Goal: Register for event/course: Sign up to attend an event or enroll in a course

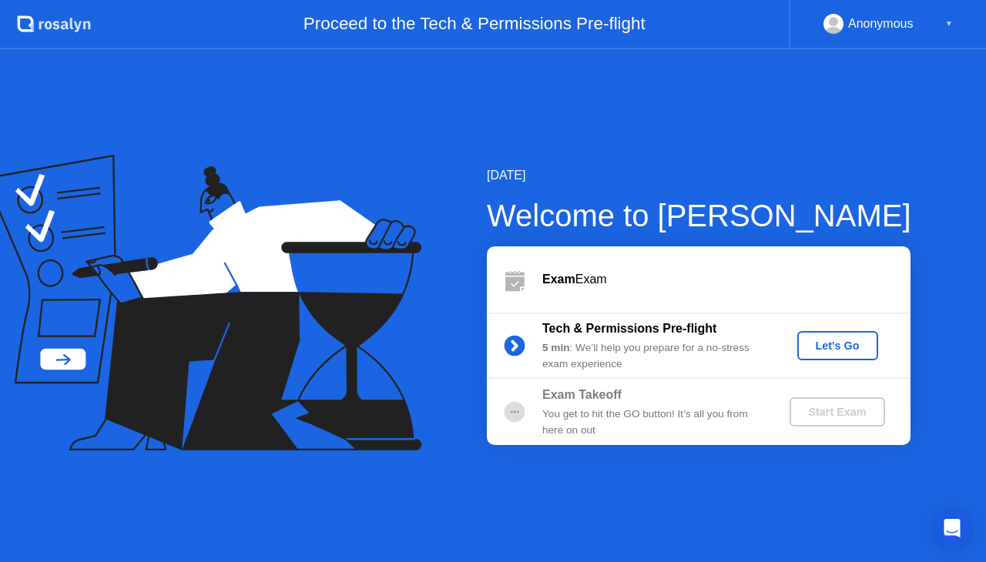
click at [820, 350] on div "Let's Go" at bounding box center [837, 346] width 69 height 12
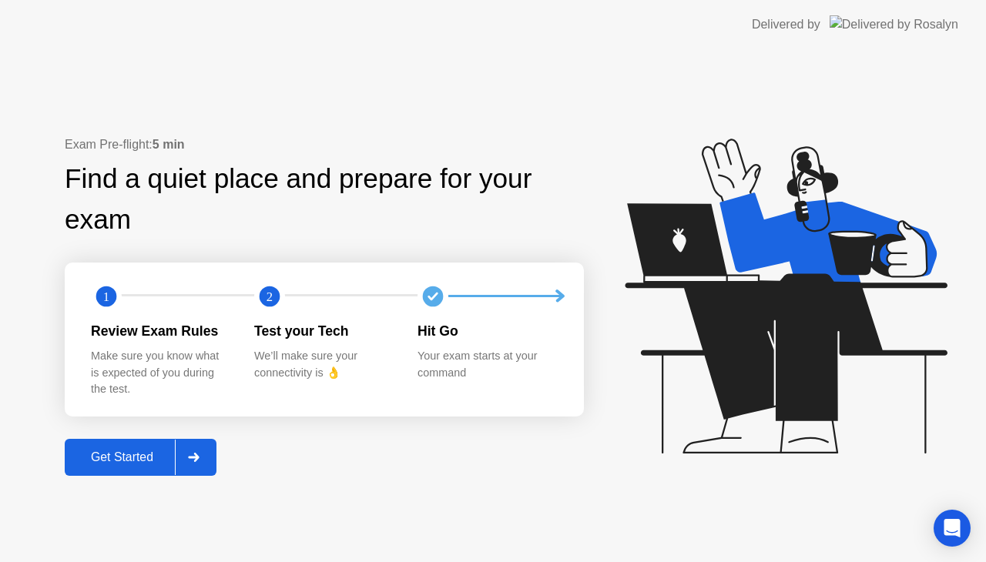
click at [129, 451] on div "Get Started" at bounding box center [121, 457] width 105 height 14
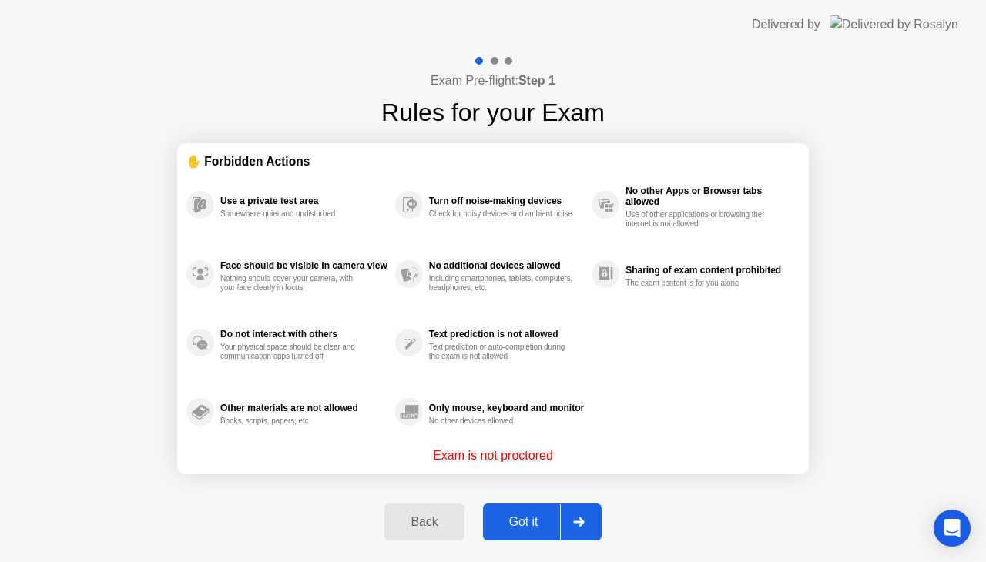
click at [514, 516] on div "Got it" at bounding box center [523, 522] width 72 height 14
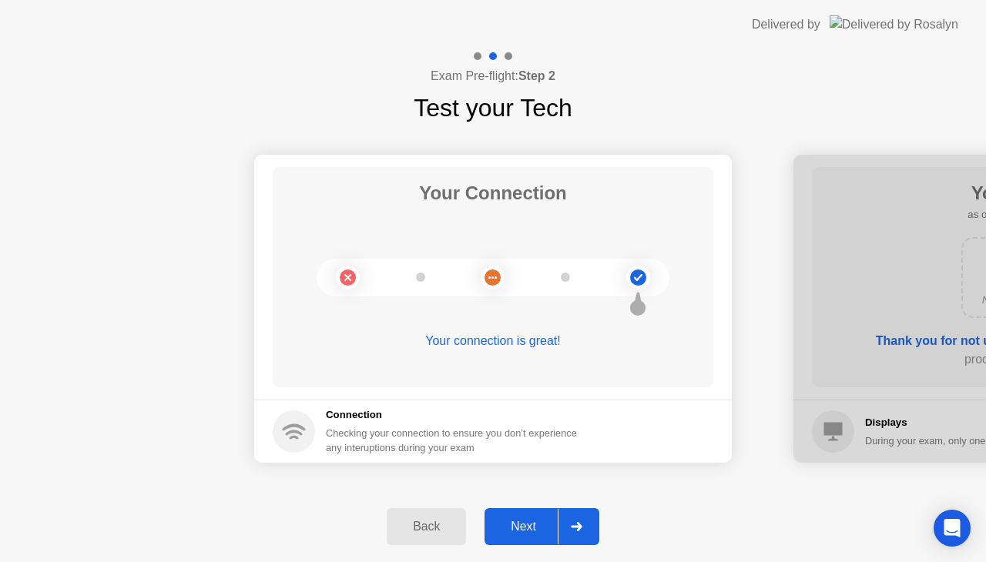
click at [522, 527] on div "Next" at bounding box center [523, 527] width 69 height 14
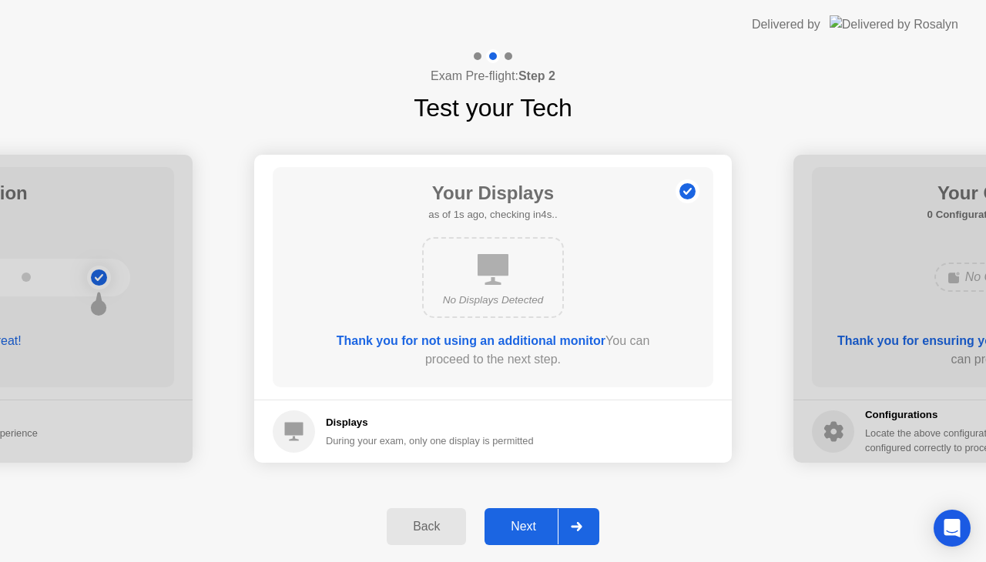
click at [522, 527] on div "Next" at bounding box center [523, 527] width 69 height 14
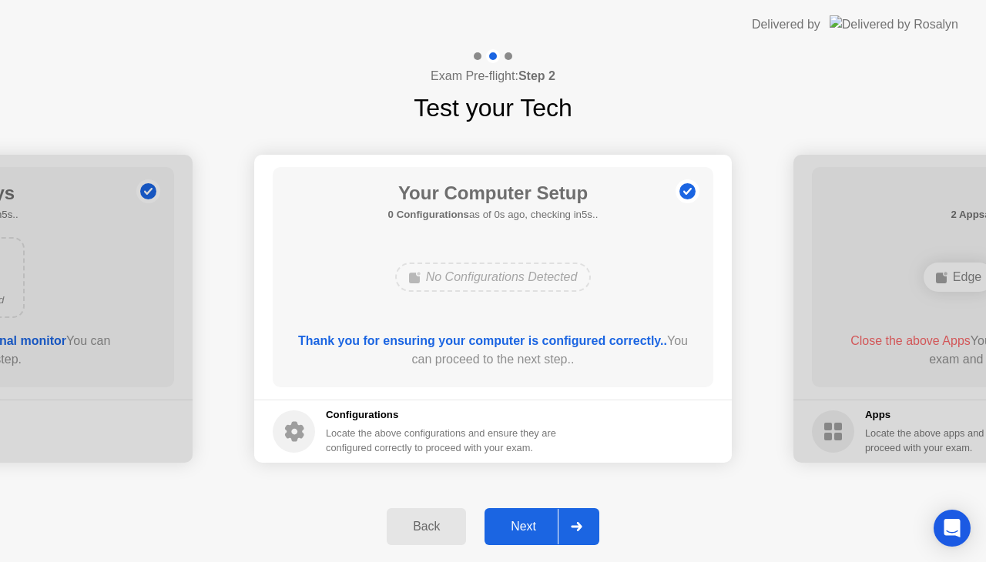
click at [522, 527] on div "Next" at bounding box center [523, 527] width 69 height 14
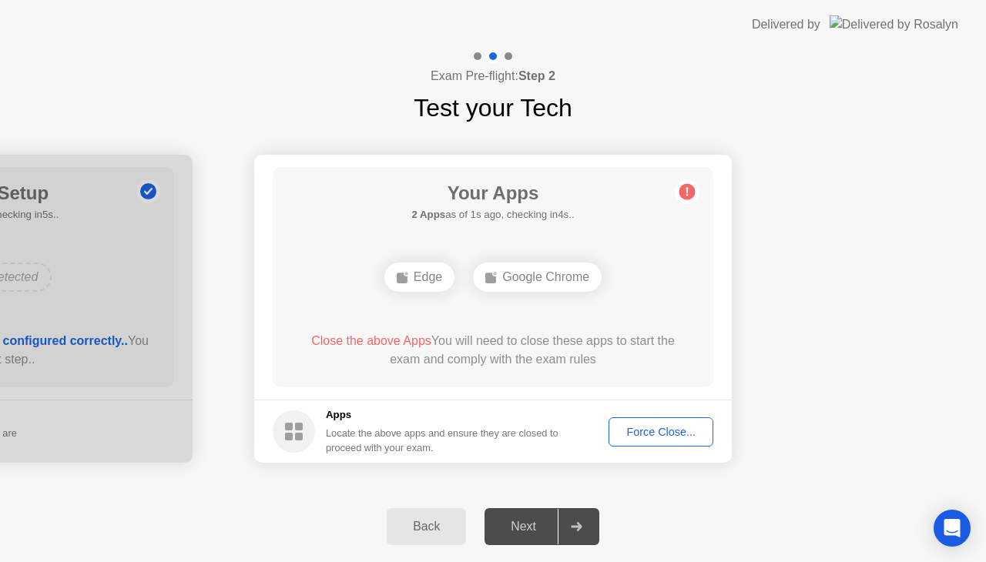
click at [649, 427] on div "Force Close..." at bounding box center [661, 432] width 94 height 12
click at [645, 429] on div "Force Close..." at bounding box center [661, 432] width 94 height 12
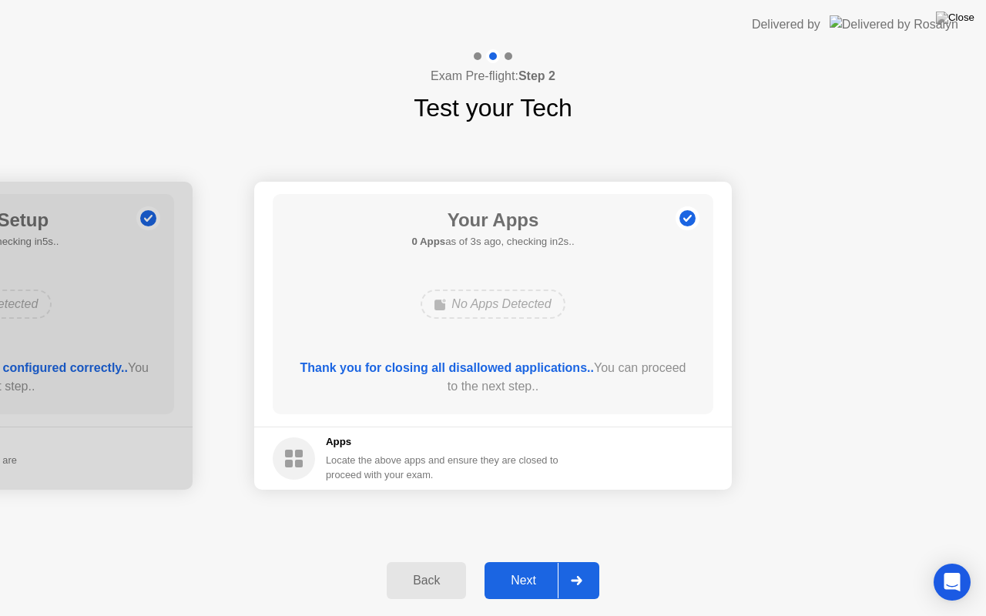
click at [524, 561] on div "Next" at bounding box center [523, 581] width 69 height 14
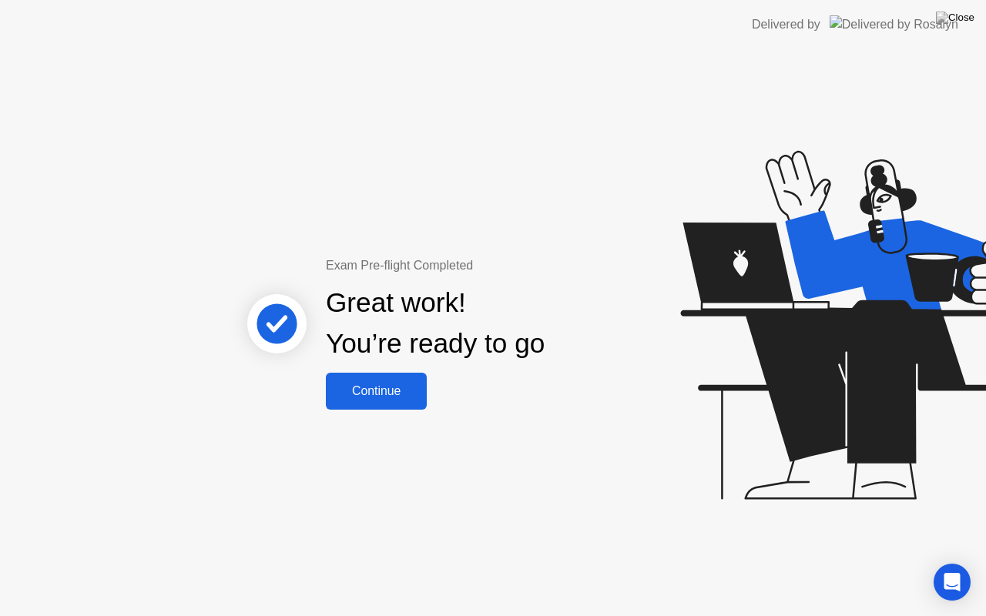
click at [398, 388] on div "Continue" at bounding box center [376, 391] width 92 height 14
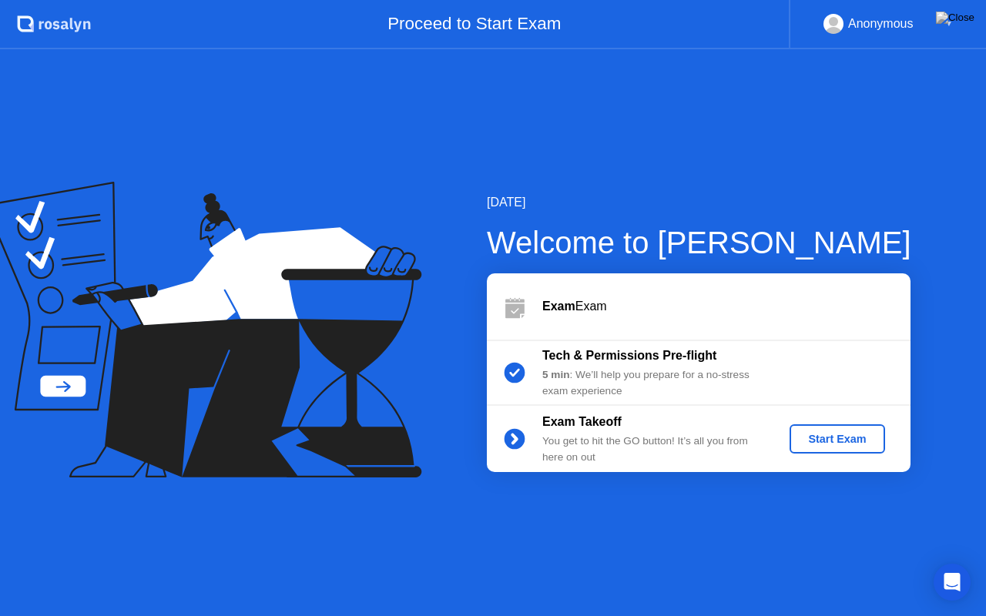
click at [840, 439] on div "Start Exam" at bounding box center [836, 439] width 82 height 12
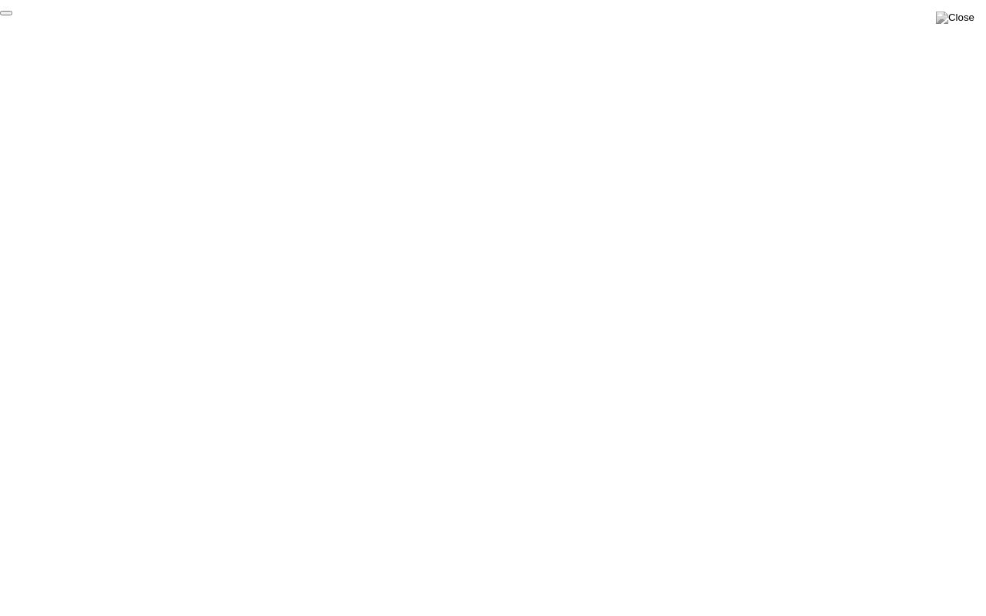
click div "End Proctoring Session"
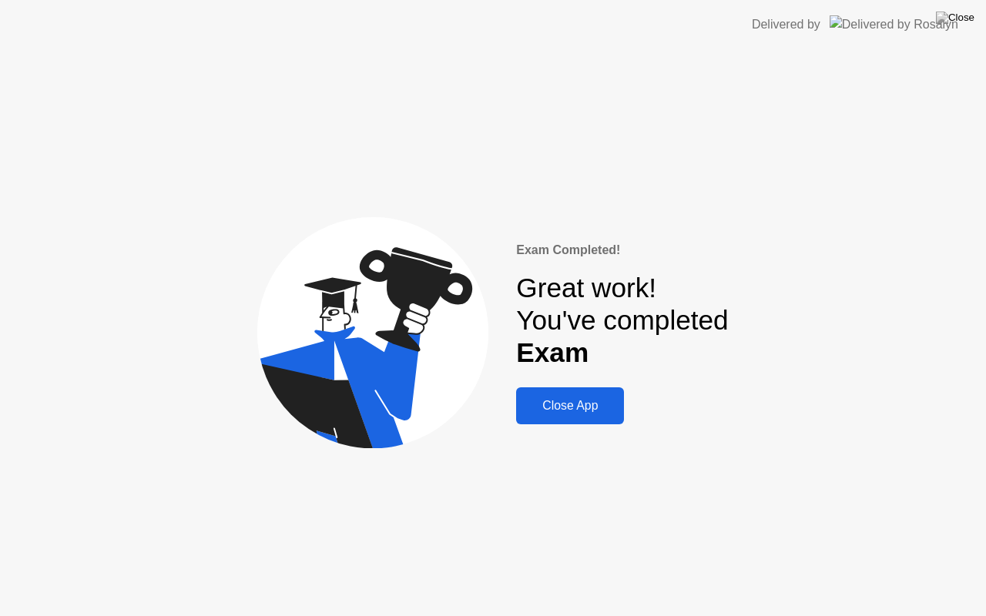
click at [585, 403] on div "Close App" at bounding box center [570, 406] width 99 height 14
